Goal: Information Seeking & Learning: Learn about a topic

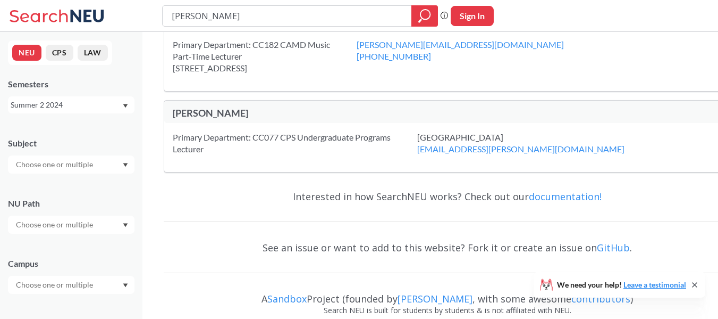
scroll to position [406, 0]
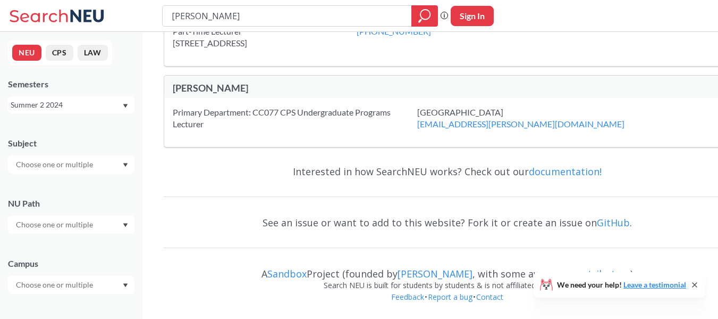
click at [99, 108] on div "Summer 2 2024" at bounding box center [66, 105] width 111 height 12
click at [71, 128] on div "Fall 2025" at bounding box center [74, 128] width 120 height 12
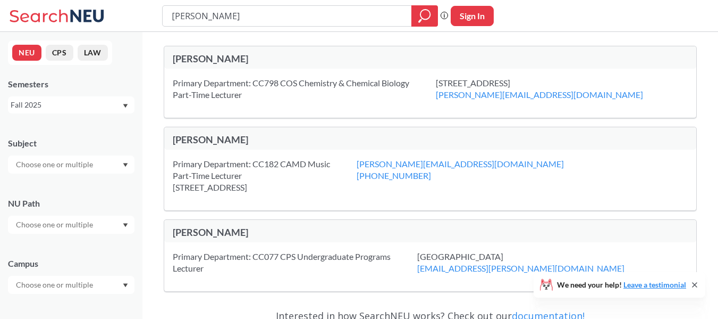
click at [221, 62] on div "[PERSON_NAME]" at bounding box center [302, 59] width 258 height 12
click at [219, 83] on div "Primary Department: CC798 COS Chemistry & Chemical Biology Part-Time Lecturer" at bounding box center [304, 88] width 263 height 23
click at [91, 160] on input "text" at bounding box center [55, 164] width 89 height 13
type input "bi"
click at [42, 256] on p "Biotechnology" at bounding box center [74, 252] width 120 height 11
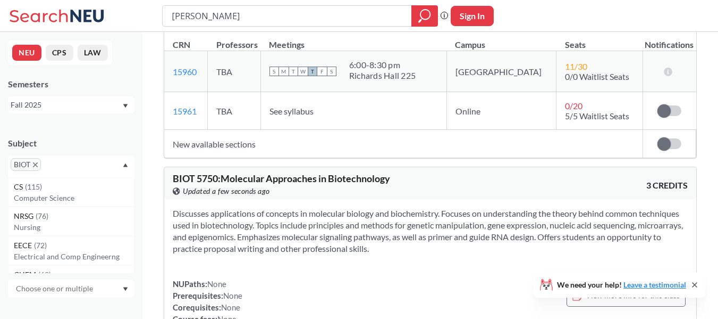
scroll to position [4447, 0]
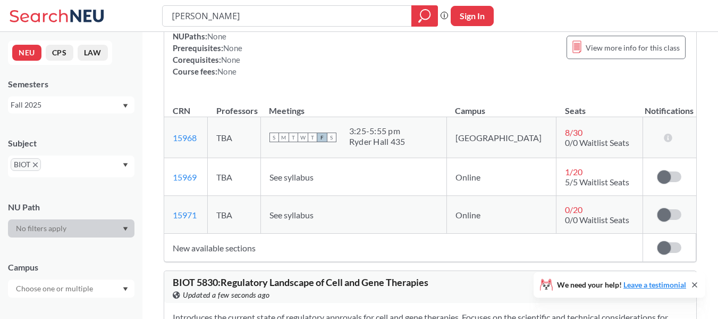
scroll to position [5128, 0]
